Goal: Information Seeking & Learning: Learn about a topic

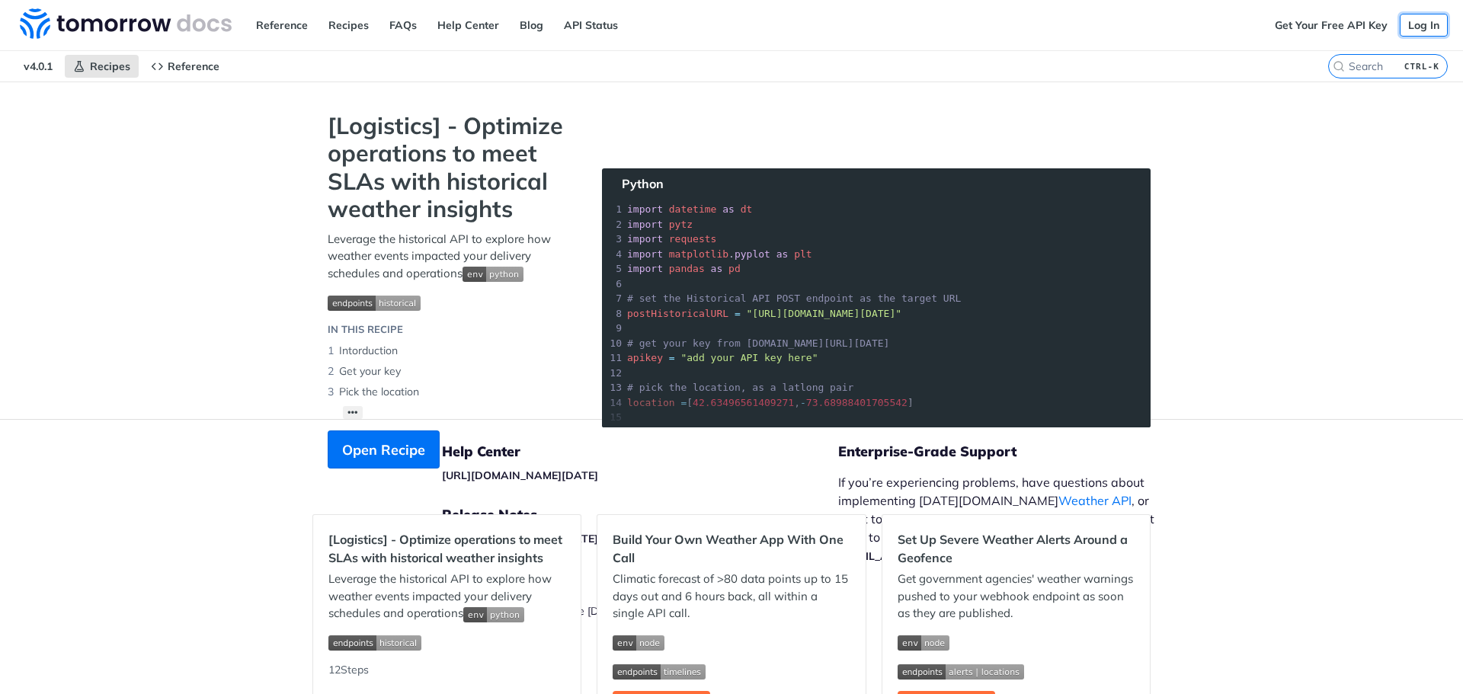
click at [1412, 26] on link "Log In" at bounding box center [1424, 25] width 48 height 23
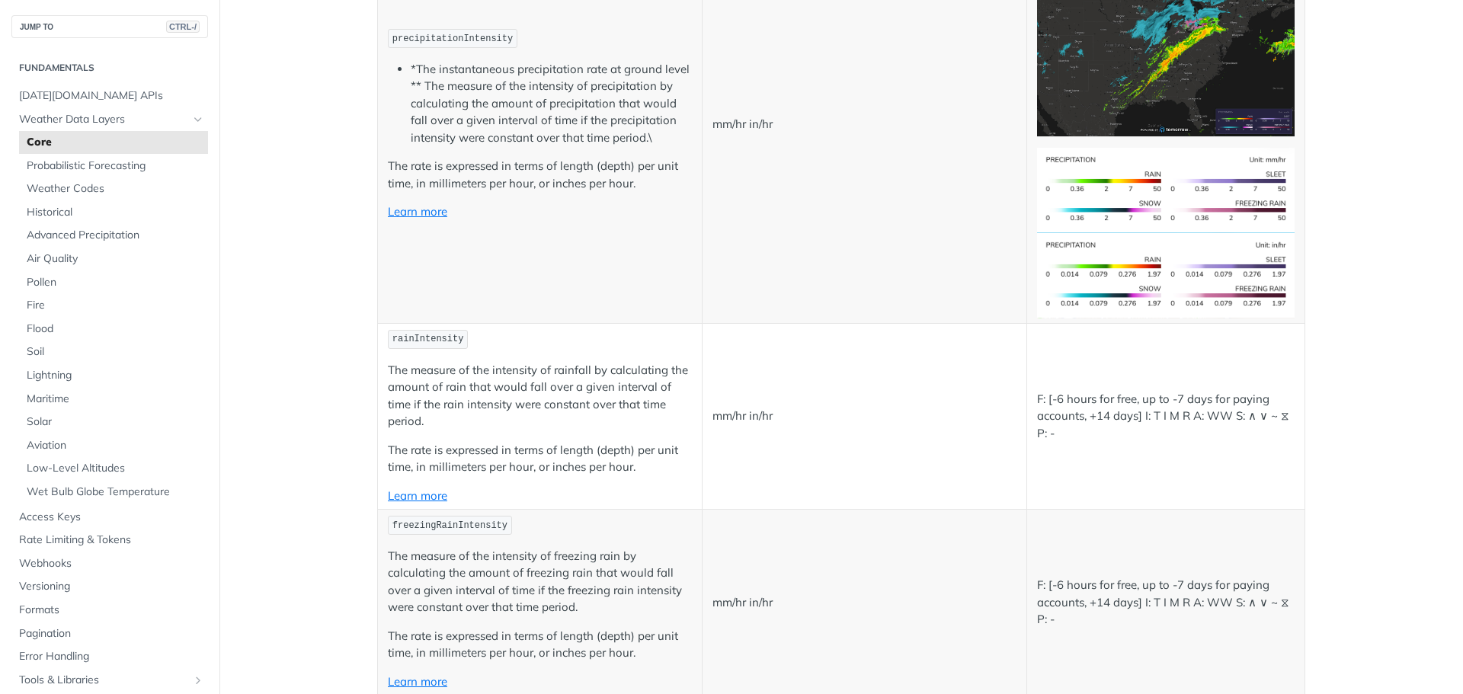
scroll to position [2920, 0]
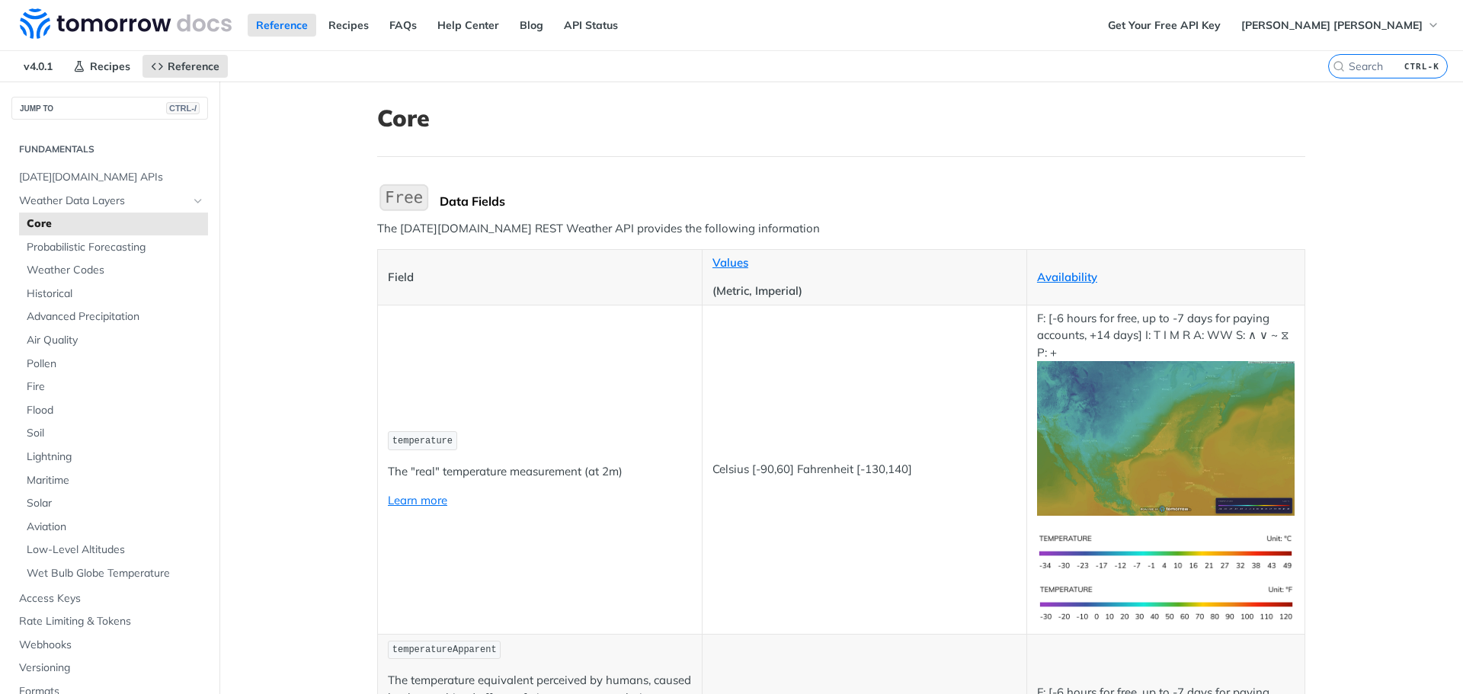
scroll to position [127, 0]
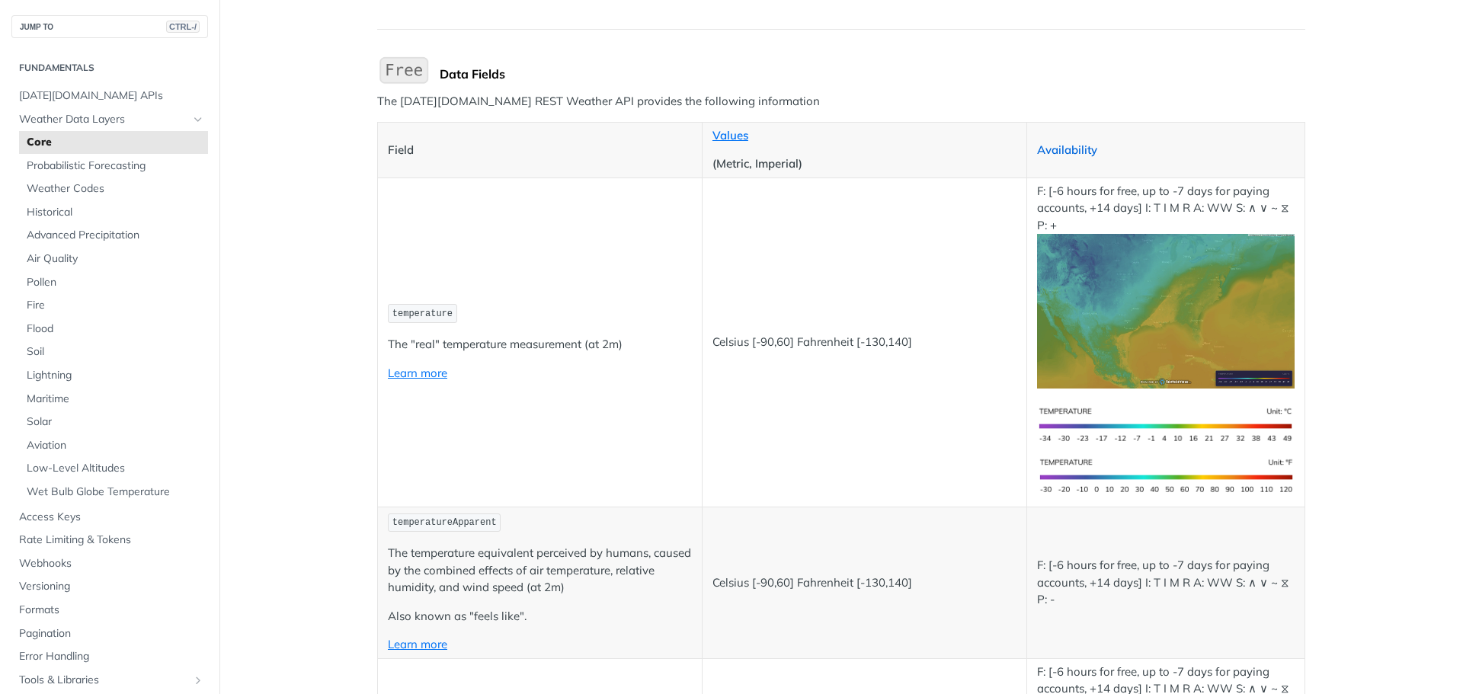
click at [1058, 148] on link "Availability" at bounding box center [1067, 149] width 60 height 14
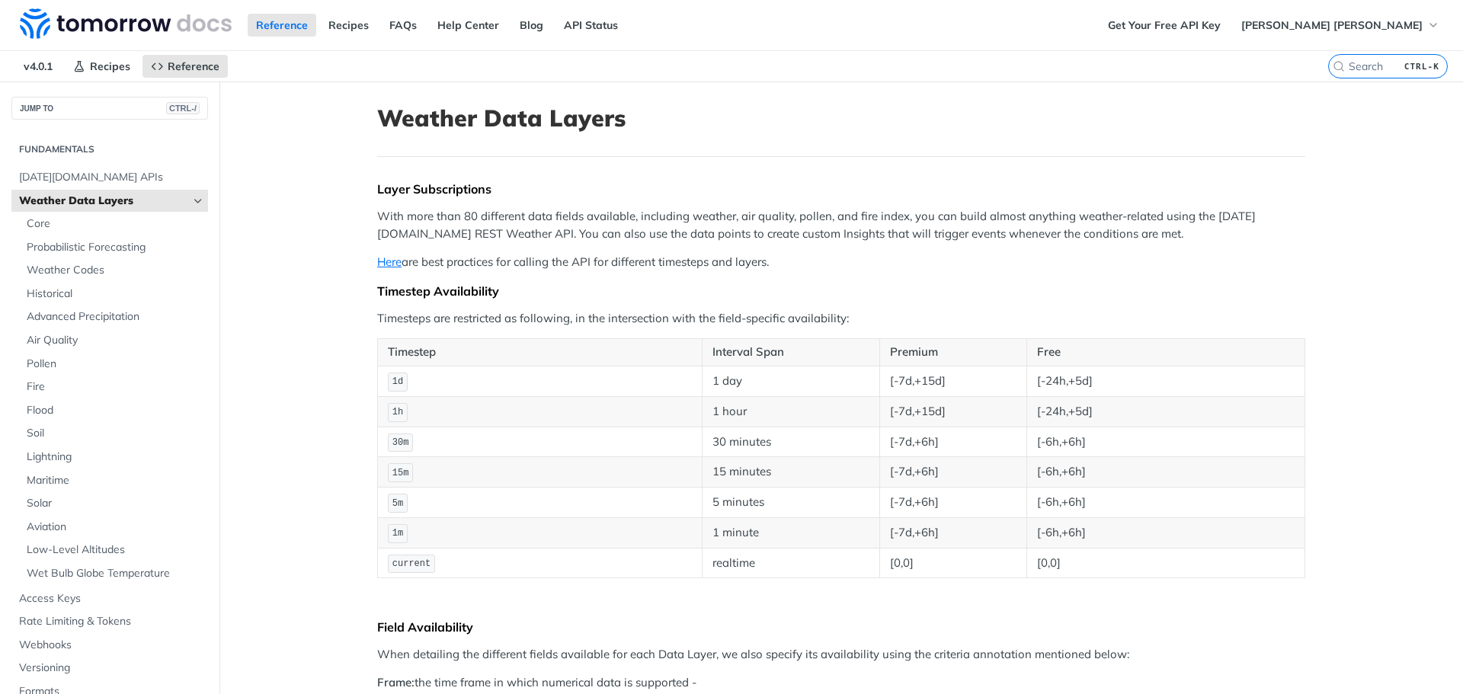
drag, startPoint x: 762, startPoint y: 159, endPoint x: 752, endPoint y: 162, distance: 10.2
